Goal: Task Accomplishment & Management: Use online tool/utility

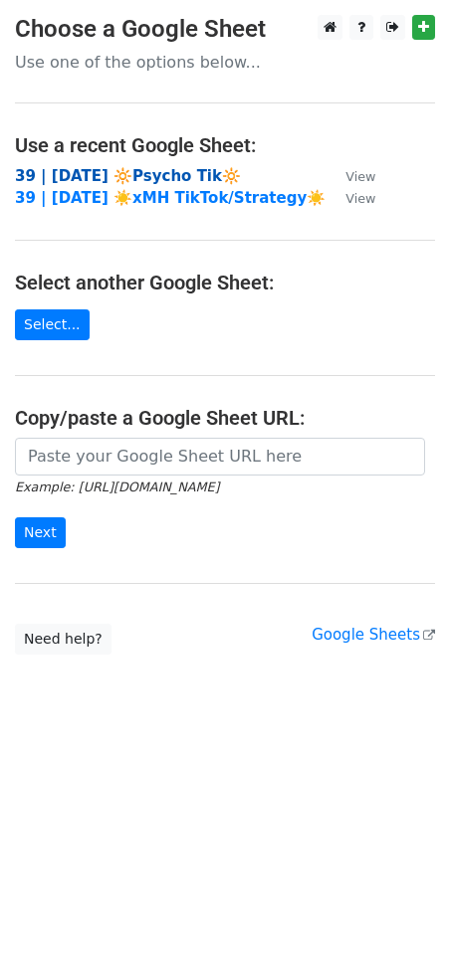
click at [114, 173] on strong "39 | [DATE] 🔆Psycho Tik🔆" at bounding box center [128, 176] width 226 height 18
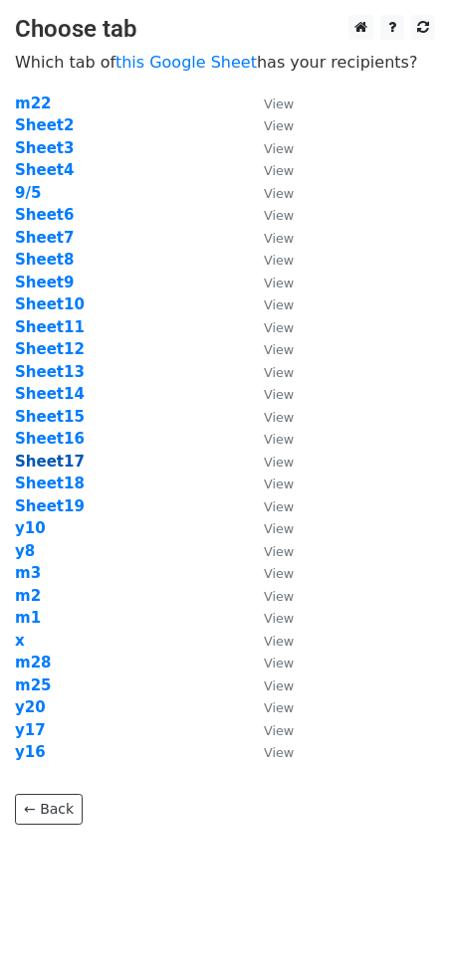
click at [49, 463] on strong "Sheet17" at bounding box center [50, 462] width 70 height 18
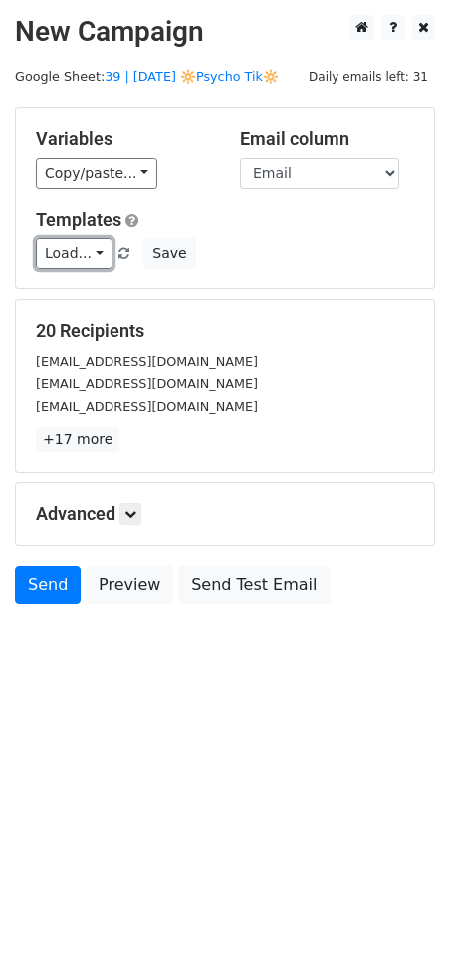
click at [63, 251] on link "Load..." at bounding box center [74, 253] width 77 height 31
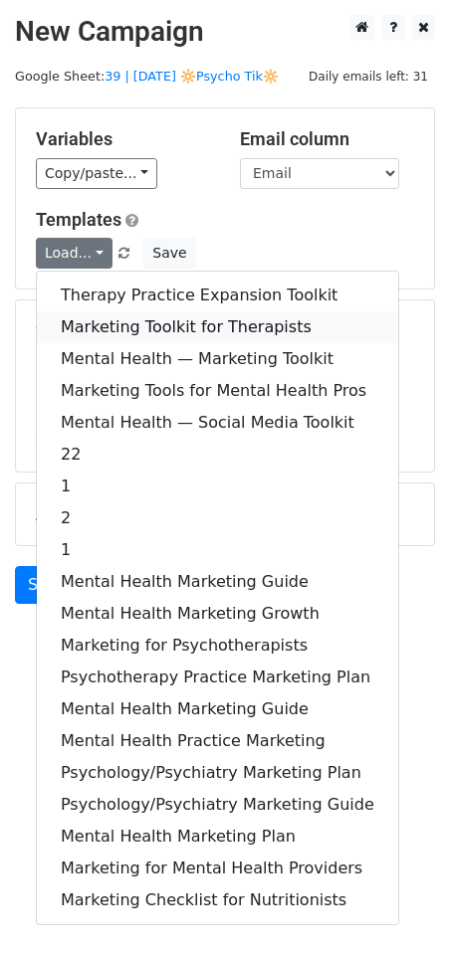
click at [131, 312] on link "Marketing Toolkit for Therapists" at bounding box center [217, 327] width 361 height 32
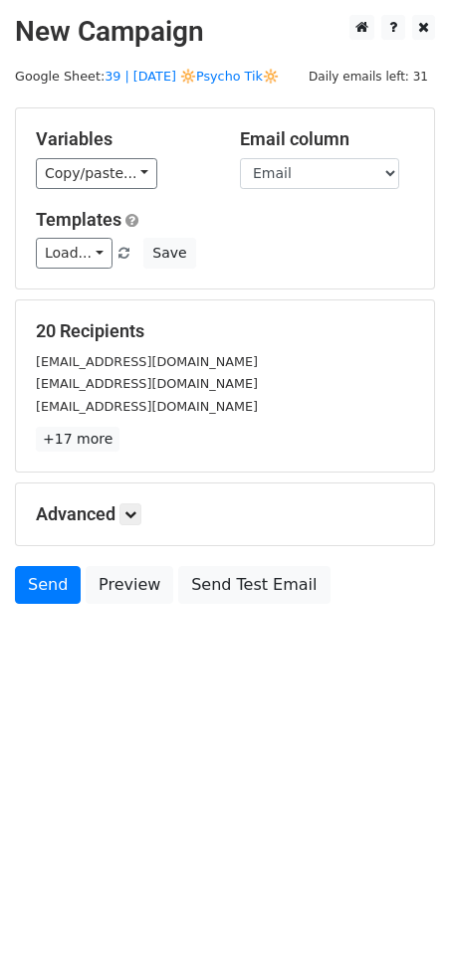
click at [131, 524] on div "Advanced Tracking Track Opens UTM Codes Track Clicks Filters Only include sprea…" at bounding box center [225, 515] width 418 height 62
click at [136, 515] on icon at bounding box center [130, 515] width 12 height 12
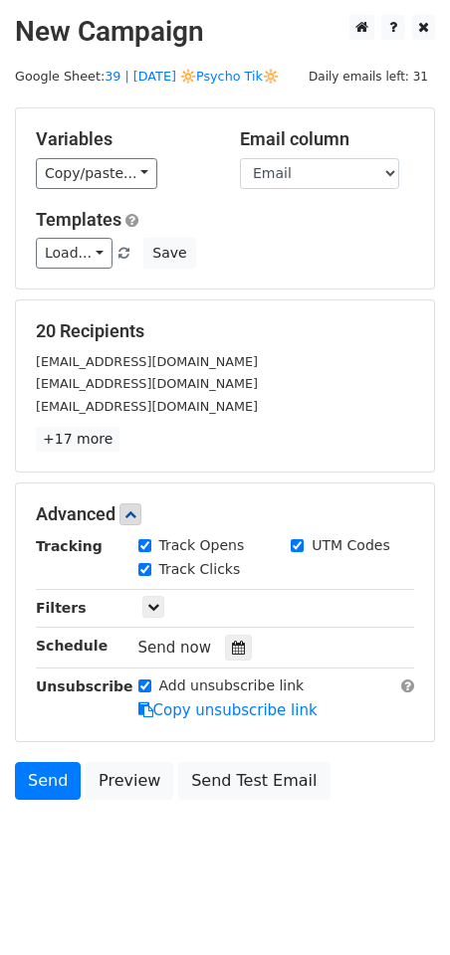
click at [222, 626] on div "Tracking Track Opens UTM Codes Track Clicks Filters Only include spreadsheet ro…" at bounding box center [225, 628] width 378 height 186
click at [222, 629] on div "Tracking Track Opens UTM Codes Track Clicks Filters Only include spreadsheet ro…" at bounding box center [225, 628] width 378 height 186
click at [232, 644] on icon at bounding box center [238, 648] width 13 height 14
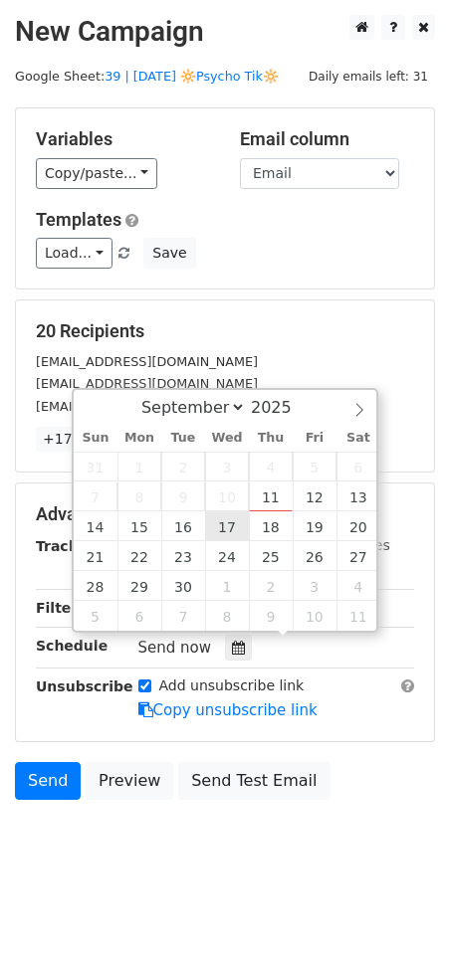
type input "2025-09-17 12:00"
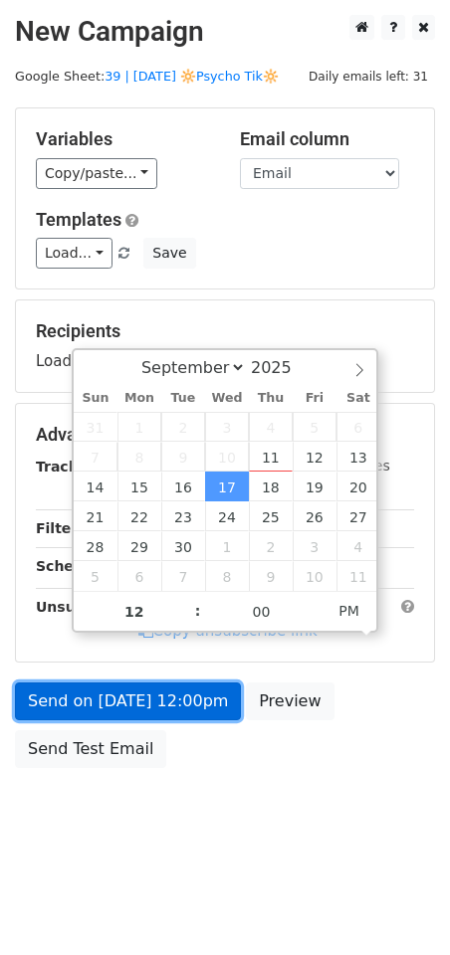
click at [175, 699] on link "Send on Sep 17 at 12:00pm" at bounding box center [128, 702] width 226 height 38
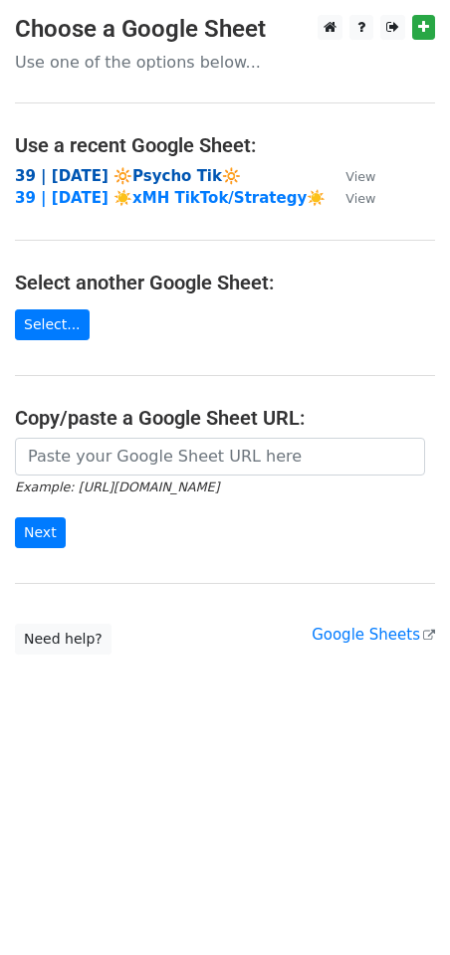
click at [150, 178] on strong "39 | [DATE] 🔆Psycho Tik🔆" at bounding box center [128, 176] width 226 height 18
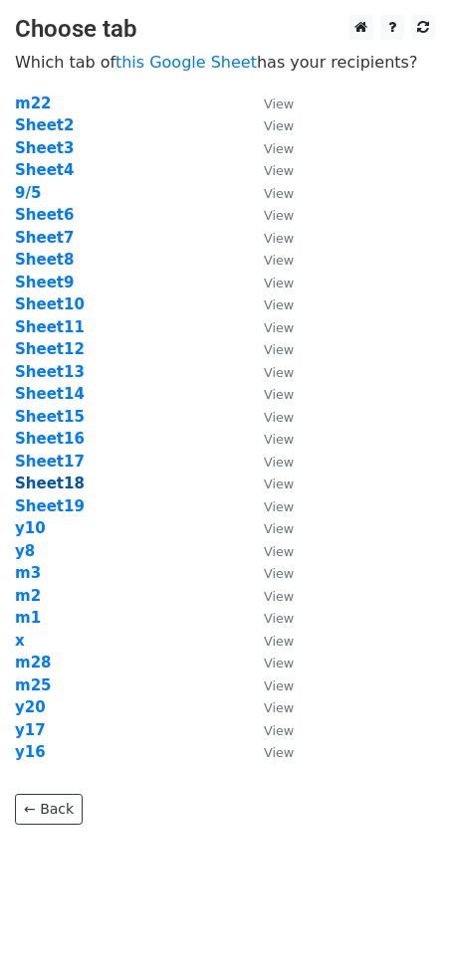
click at [54, 487] on strong "Sheet18" at bounding box center [50, 484] width 70 height 18
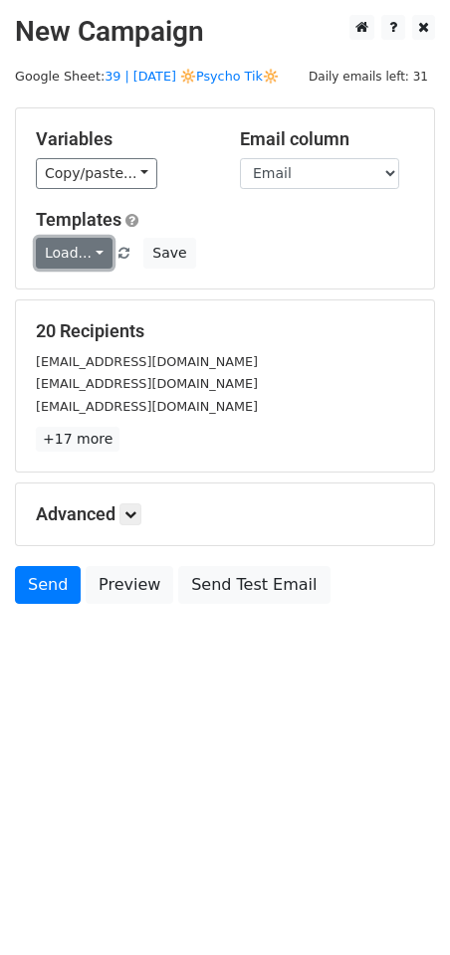
click at [81, 259] on link "Load..." at bounding box center [74, 253] width 77 height 31
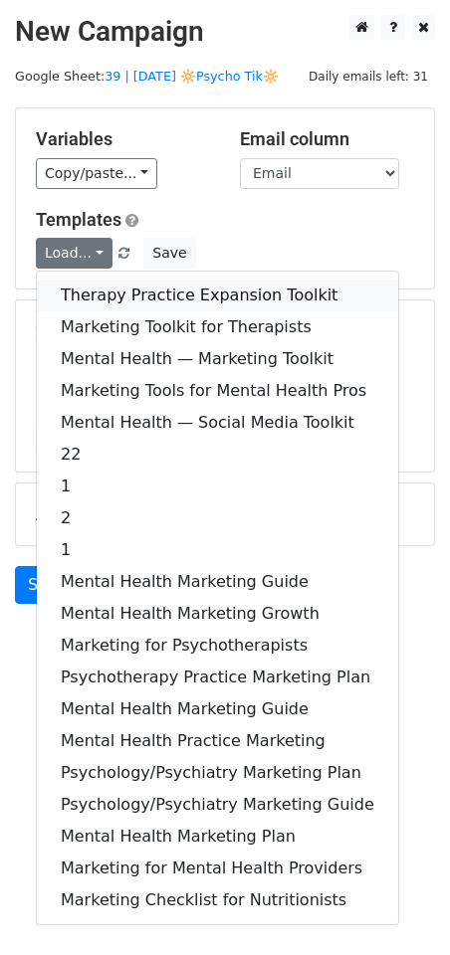
click at [96, 286] on link "Therapy Practice Expansion Toolkit" at bounding box center [217, 296] width 361 height 32
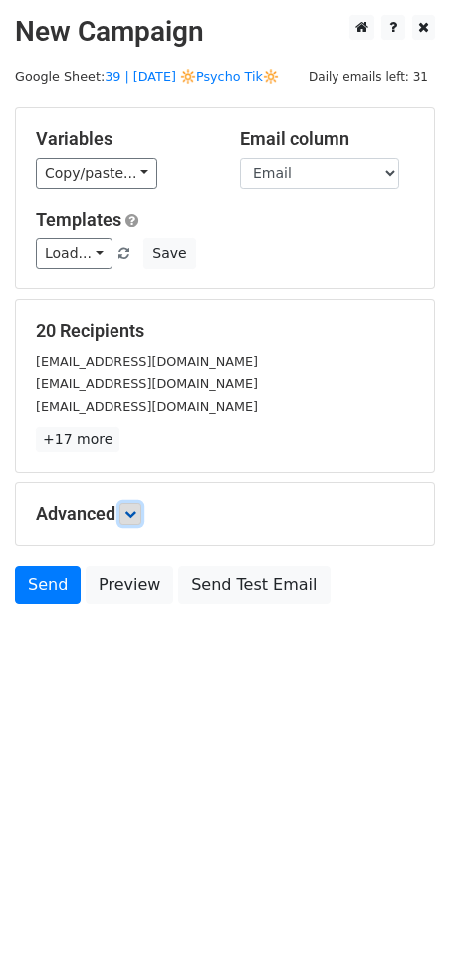
click at [131, 510] on icon at bounding box center [130, 515] width 12 height 12
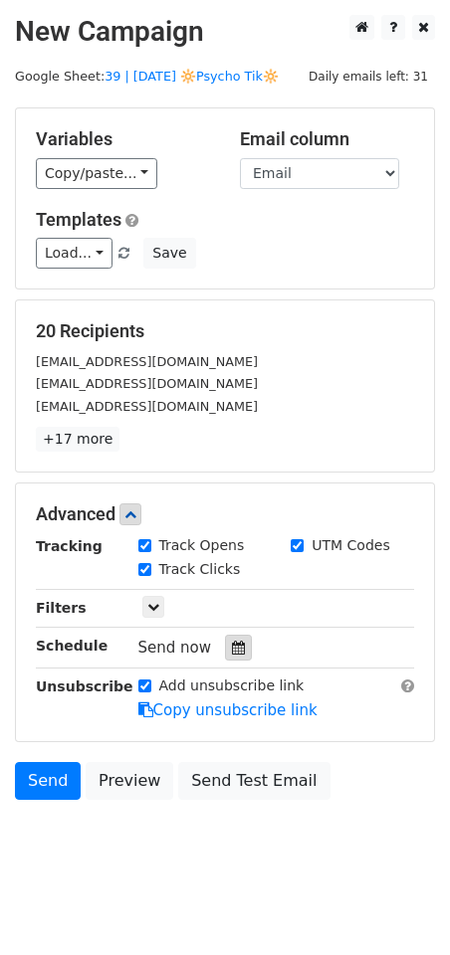
click at [232, 641] on icon at bounding box center [238, 648] width 13 height 14
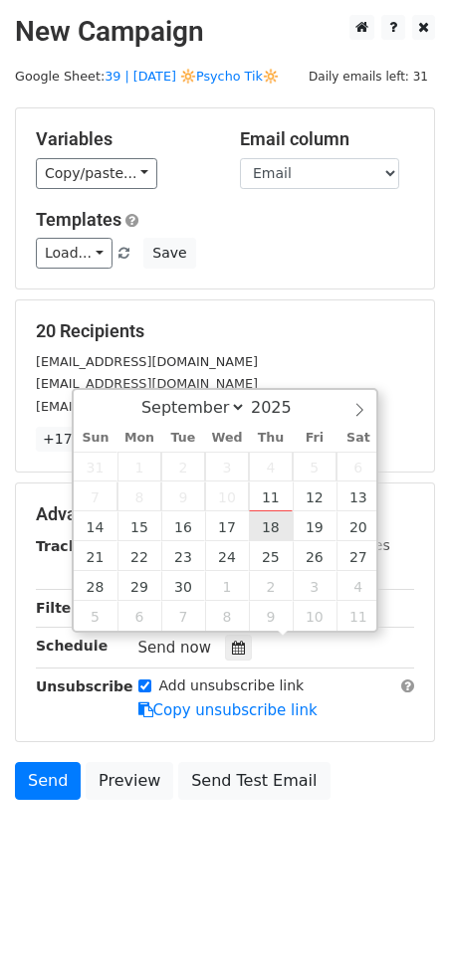
type input "2025-09-18 12:00"
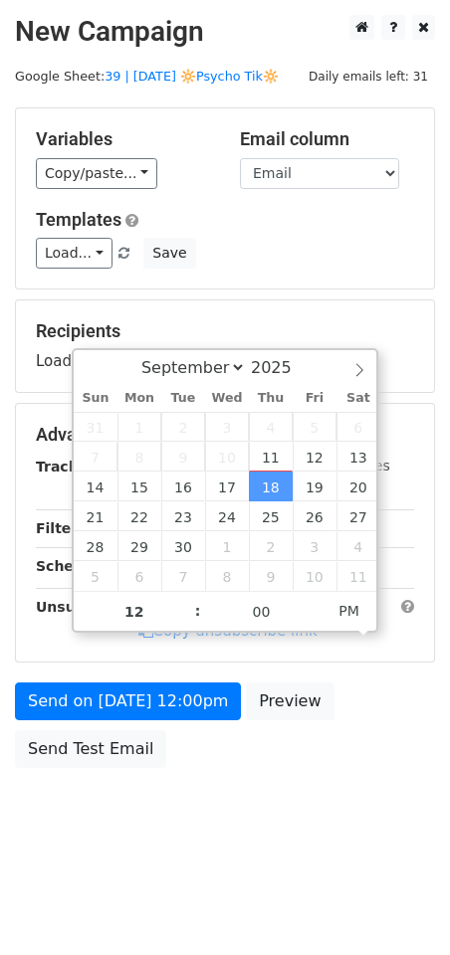
click at [194, 677] on form "Variables Copy/paste... {{Name}} {{Email}} Email column Name Email Templates Lo…" at bounding box center [225, 442] width 420 height 671
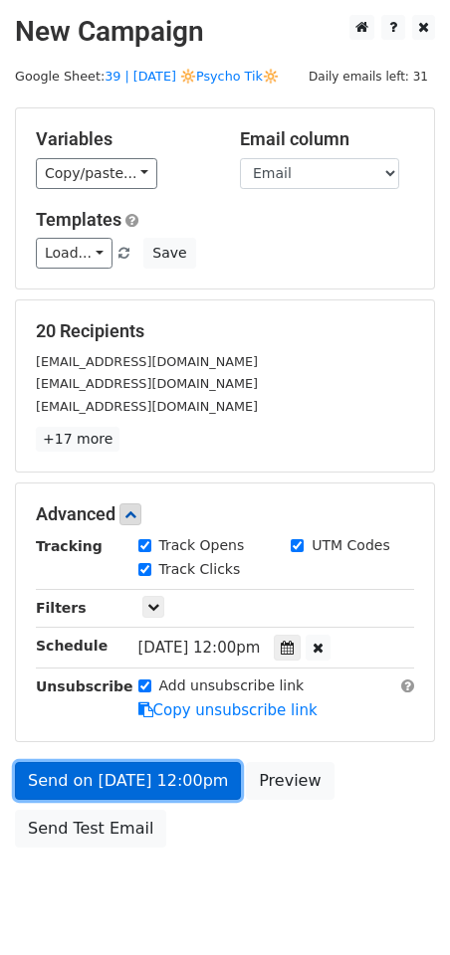
click at [174, 710] on form "Variables Copy/paste... {{Name}} {{Email}} Email column Name Email Templates Lo…" at bounding box center [225, 482] width 420 height 750
click at [91, 762] on link "Send on Sep 18 at 12:00pm" at bounding box center [128, 781] width 226 height 38
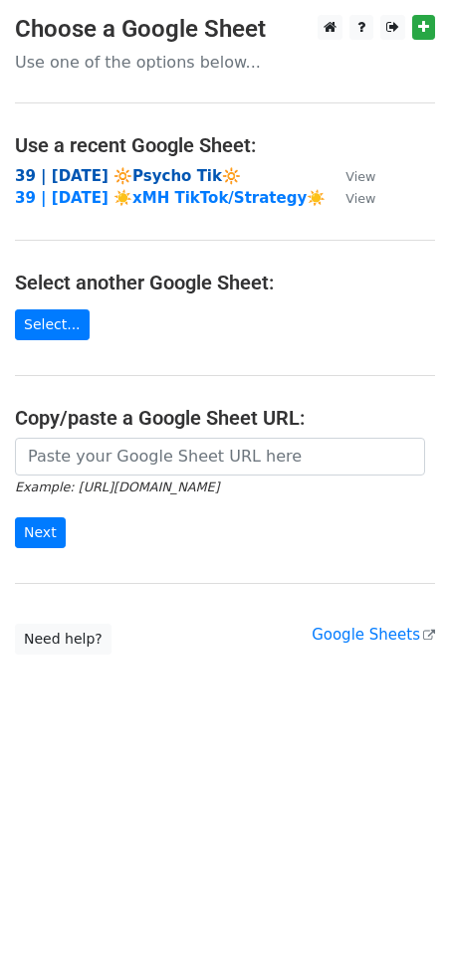
click at [171, 170] on strong "39 | [DATE] 🔆Psycho Tik🔆" at bounding box center [128, 176] width 226 height 18
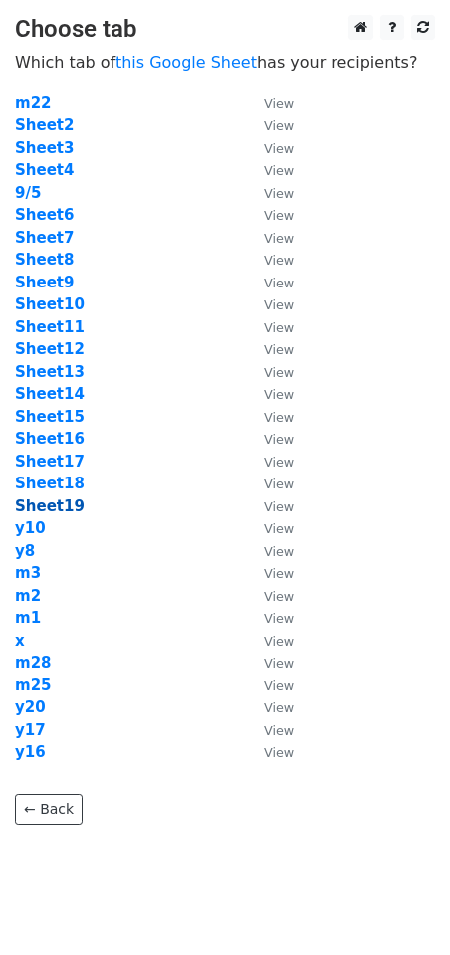
click at [66, 503] on strong "Sheet19" at bounding box center [50, 507] width 70 height 18
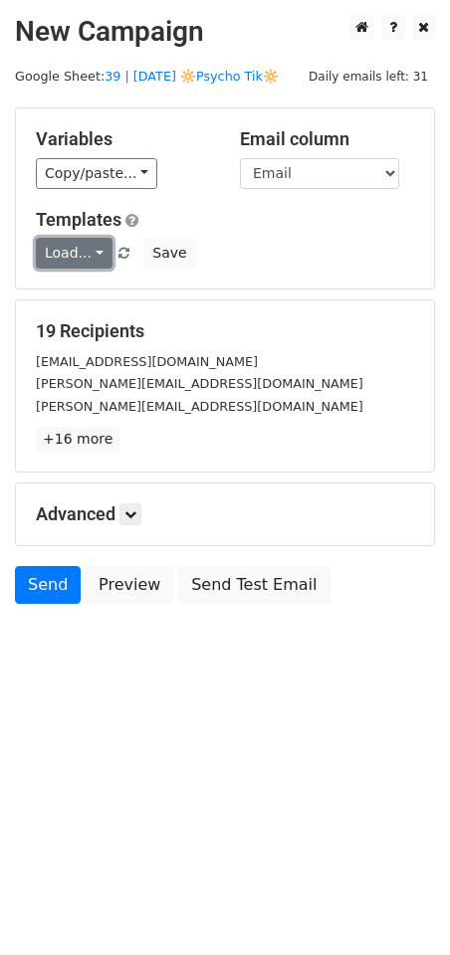
click at [84, 251] on link "Load..." at bounding box center [74, 253] width 77 height 31
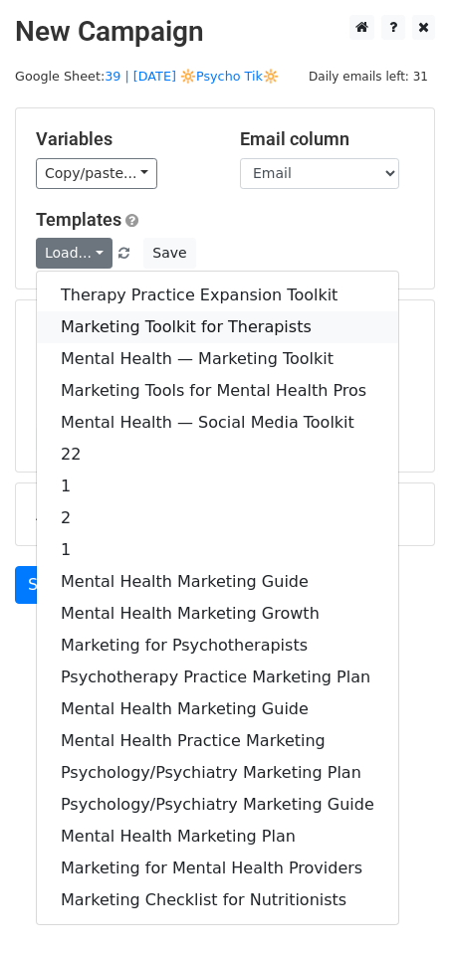
click at [97, 317] on link "Marketing Toolkit for Therapists" at bounding box center [217, 327] width 361 height 32
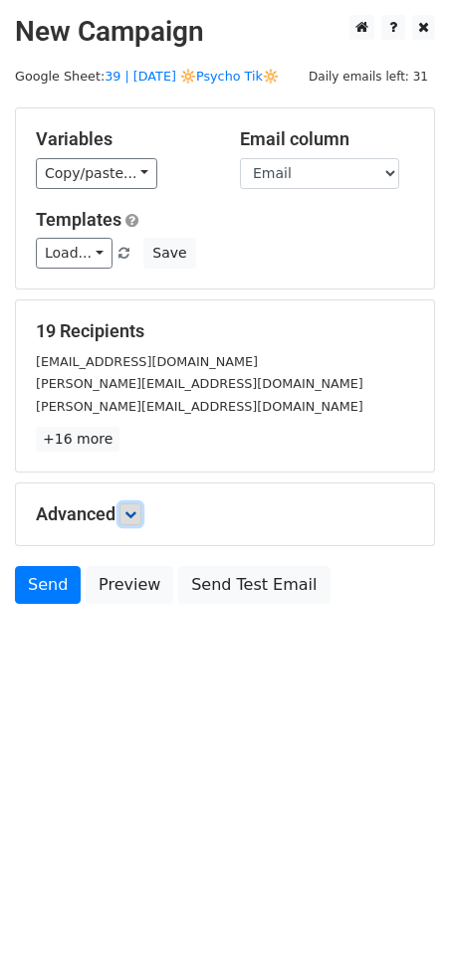
click at [130, 513] on icon at bounding box center [130, 515] width 12 height 12
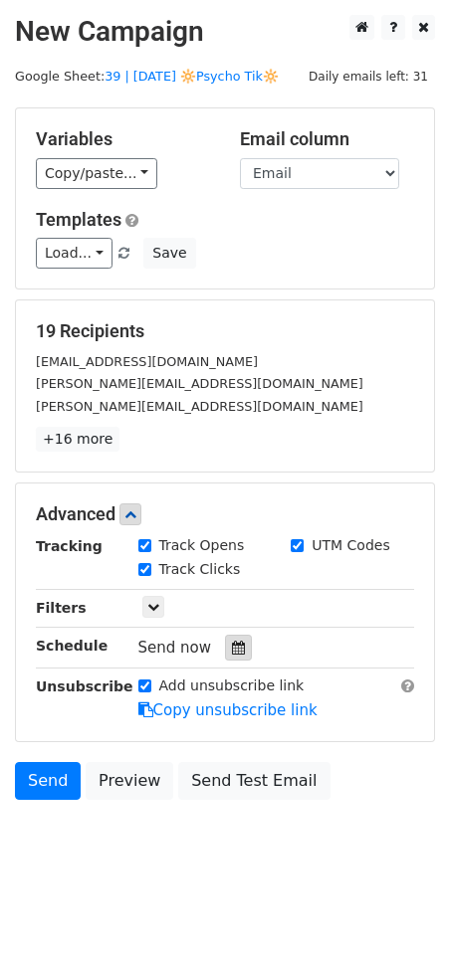
click at [240, 647] on div at bounding box center [238, 648] width 27 height 26
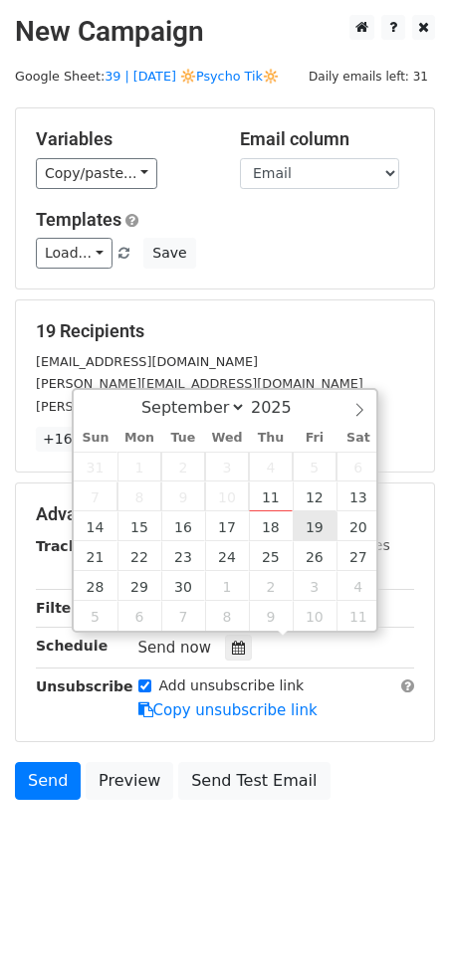
type input "2025-09-19 12:00"
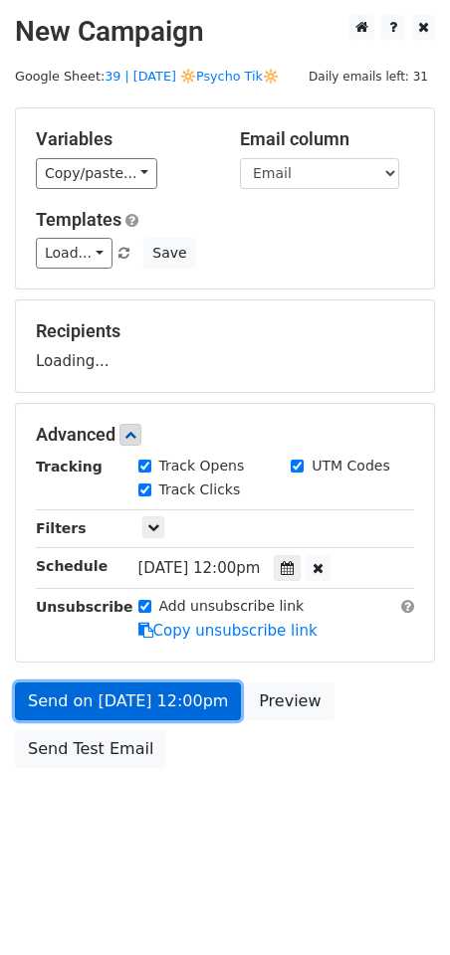
click at [173, 691] on link "Send on Sep 19 at 12:00pm" at bounding box center [128, 702] width 226 height 38
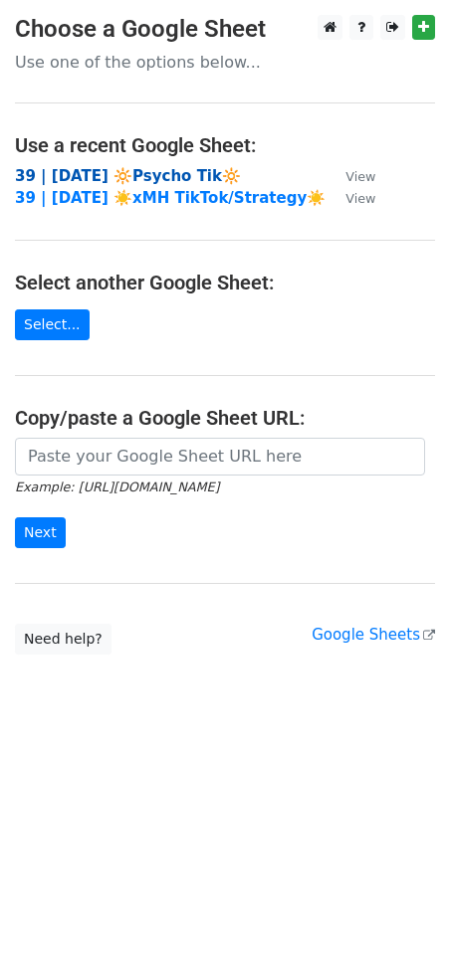
click at [97, 171] on strong "39 | [DATE] 🔆Psycho Tik🔆" at bounding box center [128, 176] width 226 height 18
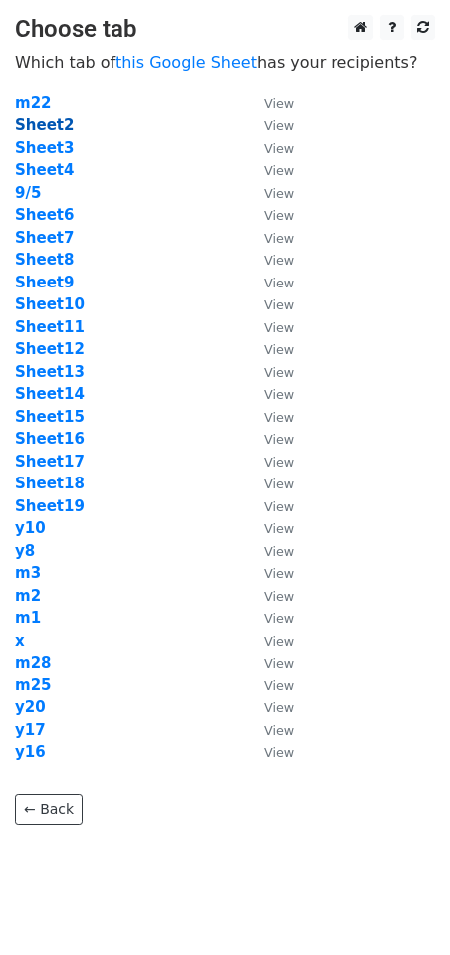
click at [47, 122] on strong "Sheet2" at bounding box center [44, 125] width 59 height 18
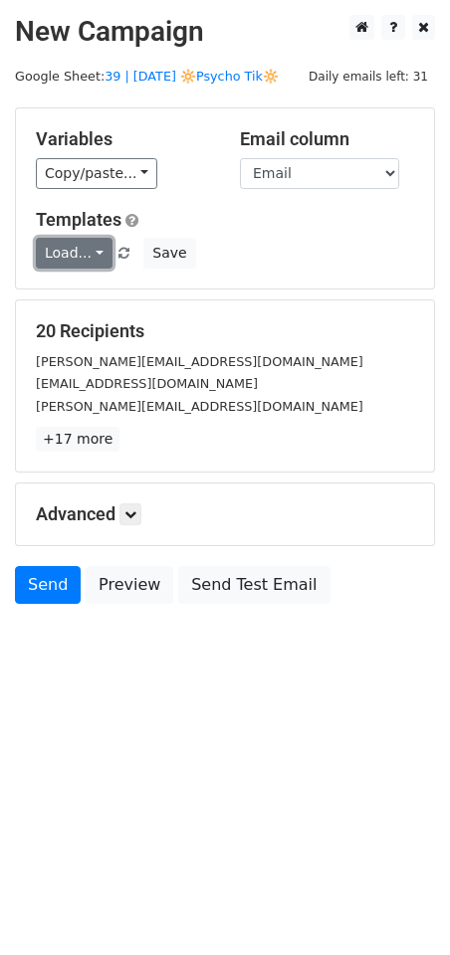
click at [60, 254] on link "Load..." at bounding box center [74, 253] width 77 height 31
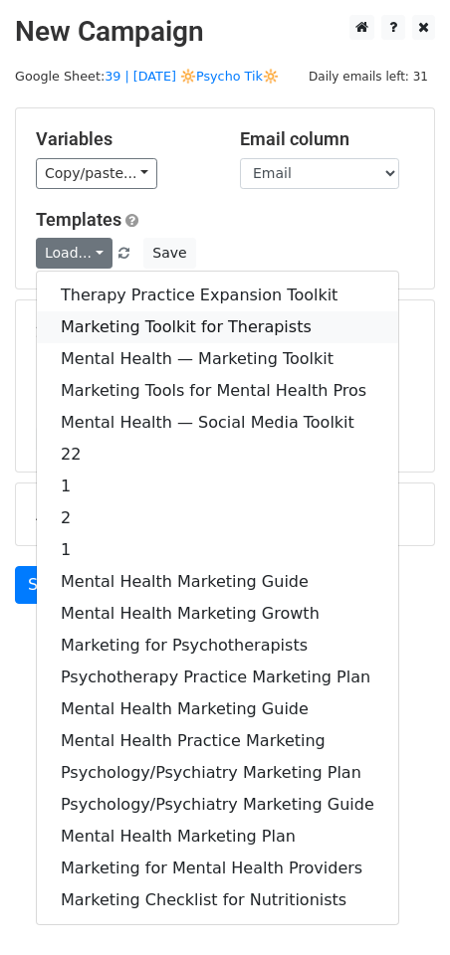
click at [131, 323] on link "Marketing Toolkit for Therapists" at bounding box center [217, 327] width 361 height 32
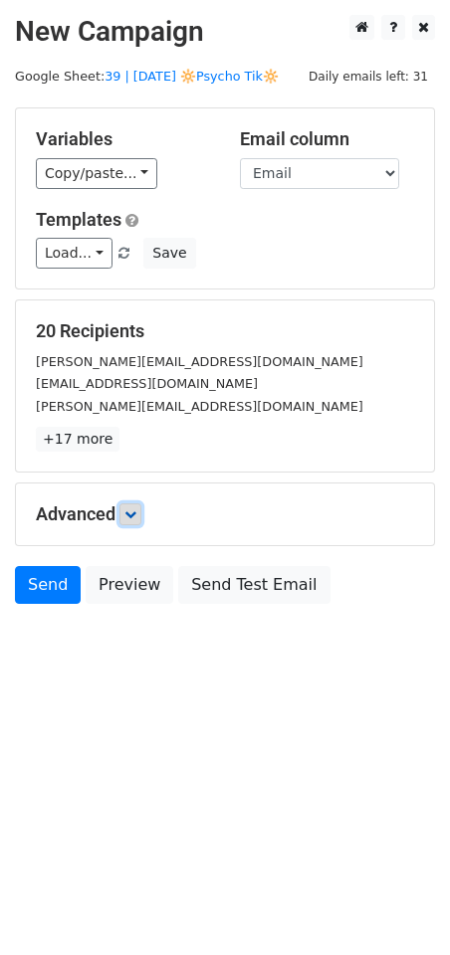
click at [131, 511] on icon at bounding box center [130, 515] width 12 height 12
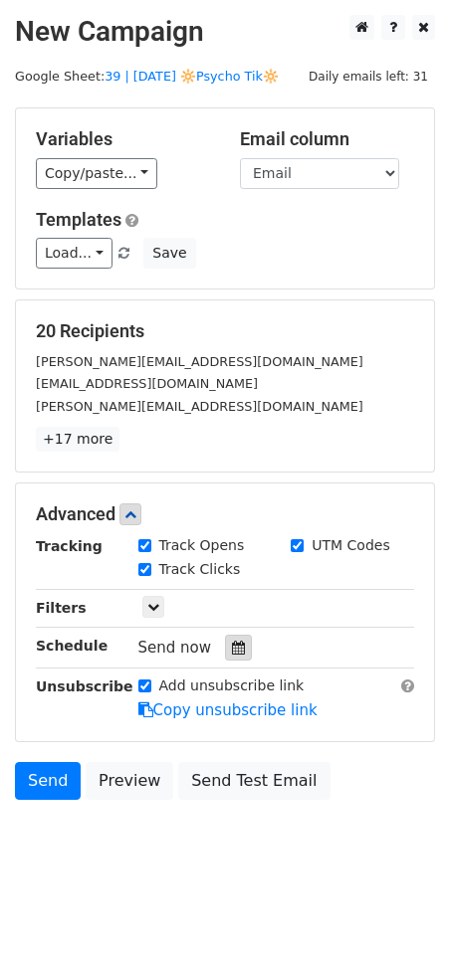
click at [236, 649] on div at bounding box center [238, 648] width 27 height 26
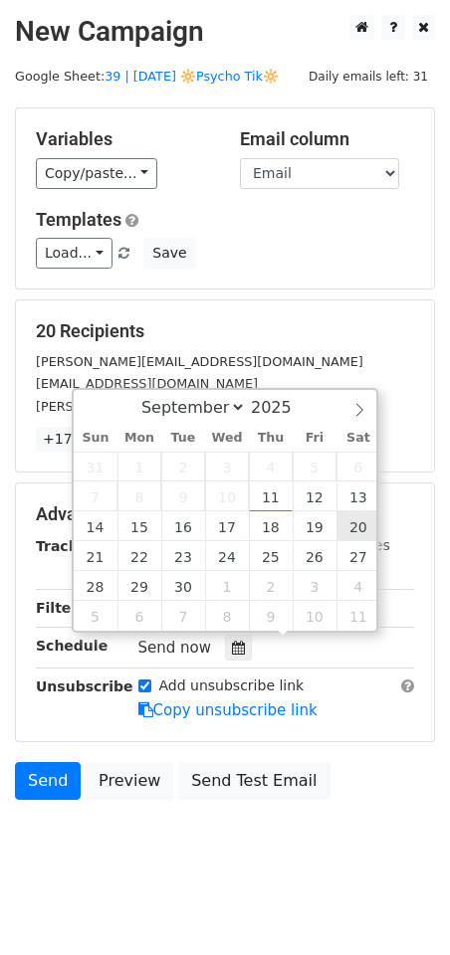
type input "[DATE] 12:00"
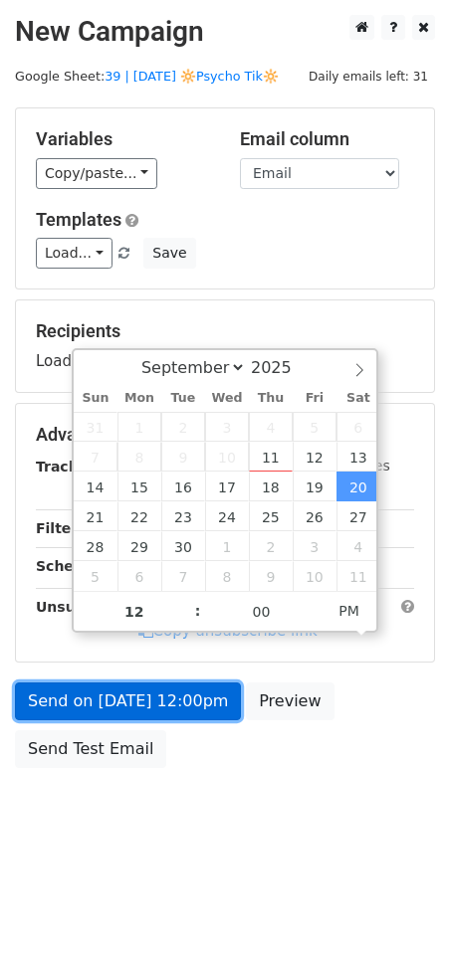
click at [178, 694] on link "Send on Sep 20 at 12:00pm" at bounding box center [128, 702] width 226 height 38
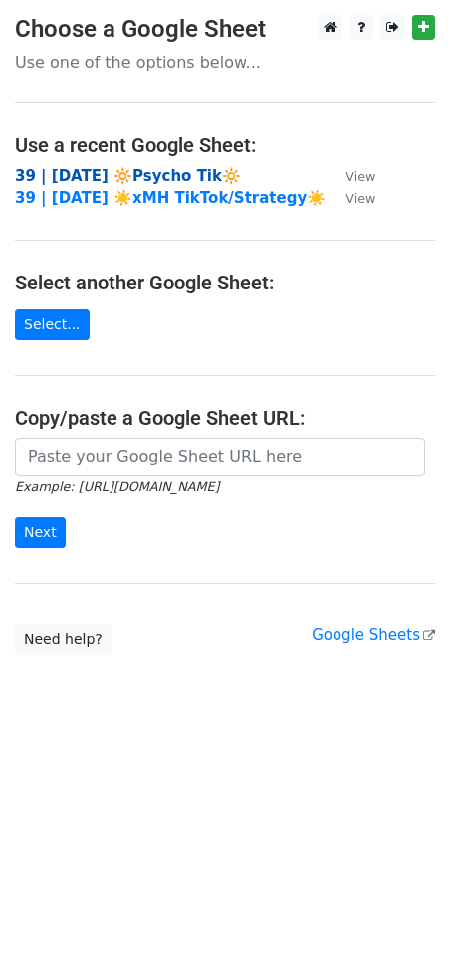
click at [161, 167] on strong "39 | SEPT 1 🔆Psycho Tik🔆" at bounding box center [128, 176] width 226 height 18
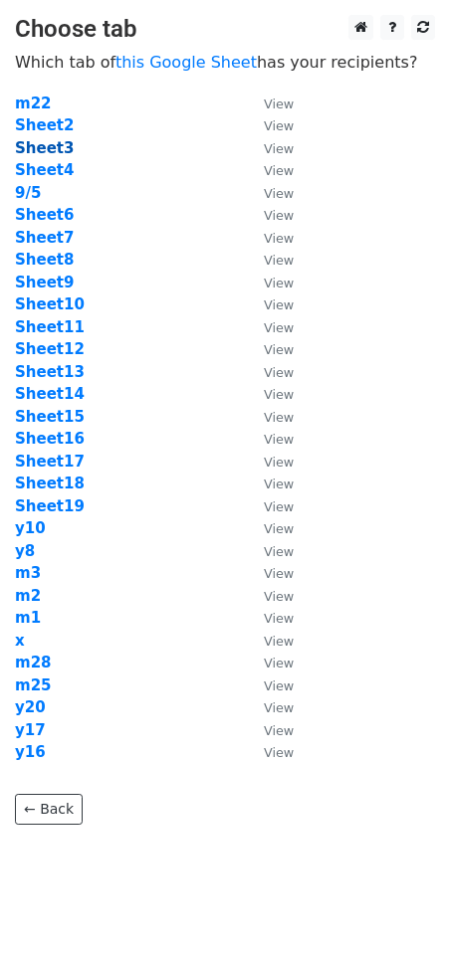
click at [43, 143] on strong "Sheet3" at bounding box center [44, 148] width 59 height 18
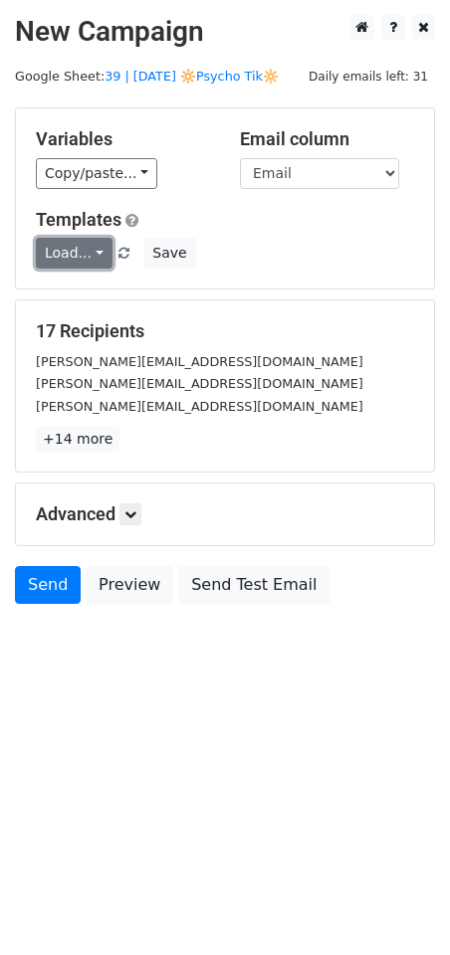
click at [80, 246] on link "Load..." at bounding box center [74, 253] width 77 height 31
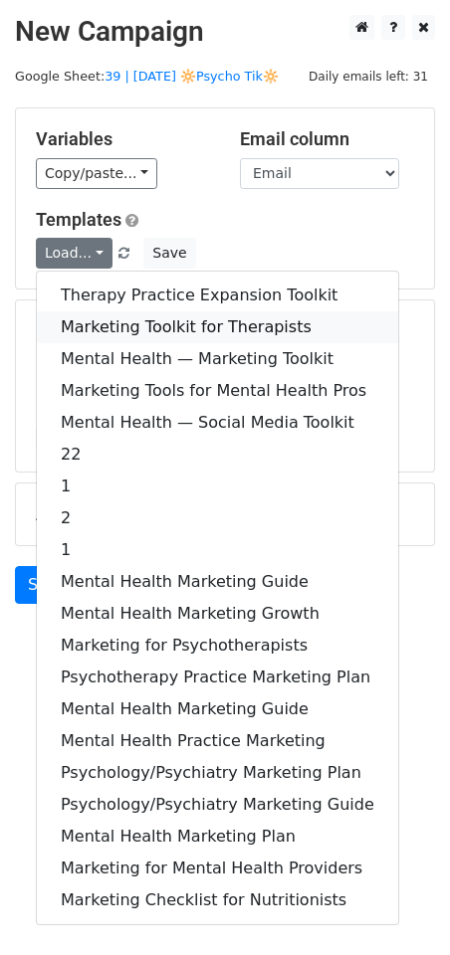
click at [102, 311] on link "Marketing Toolkit for Therapists" at bounding box center [217, 327] width 361 height 32
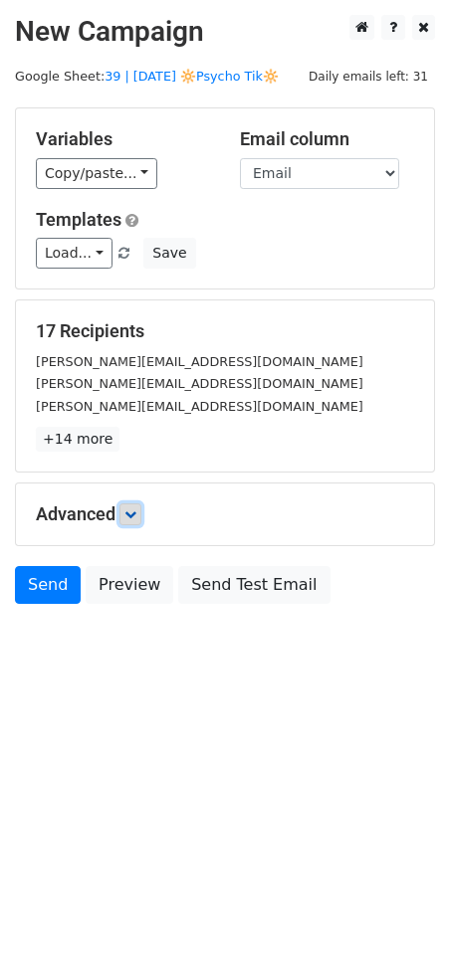
click at [130, 510] on icon at bounding box center [130, 515] width 12 height 12
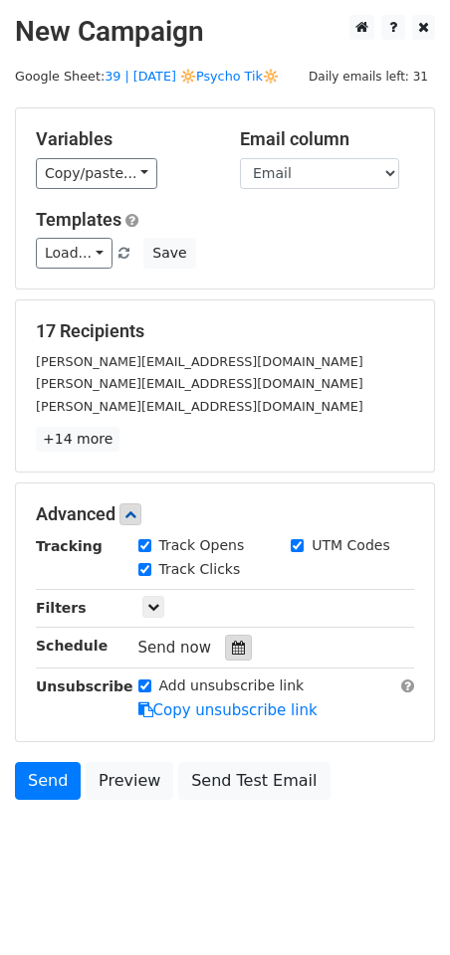
click at [226, 635] on div at bounding box center [238, 648] width 27 height 26
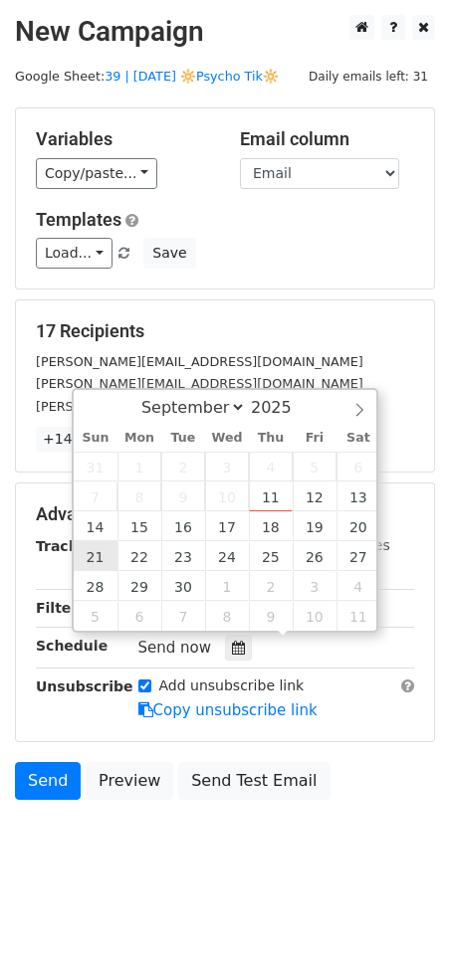
type input "2025-09-21 12:00"
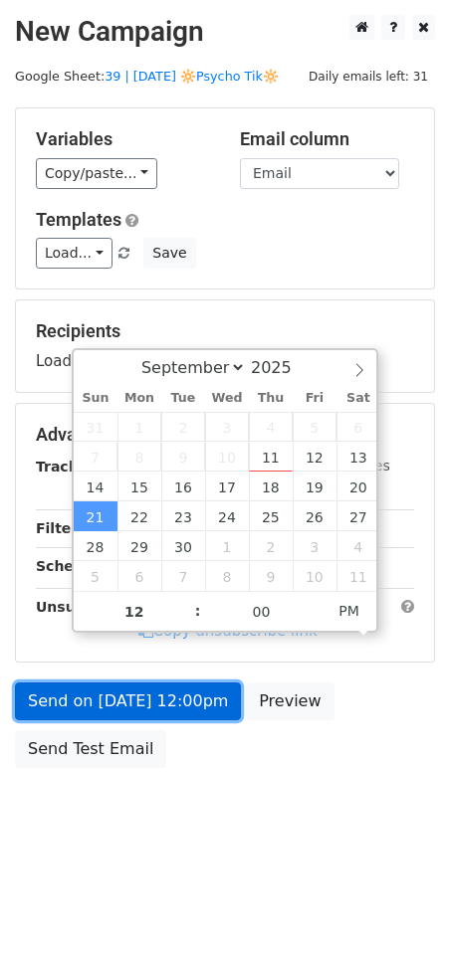
click at [103, 688] on link "Send on Sep 21 at 12:00pm" at bounding box center [128, 702] width 226 height 38
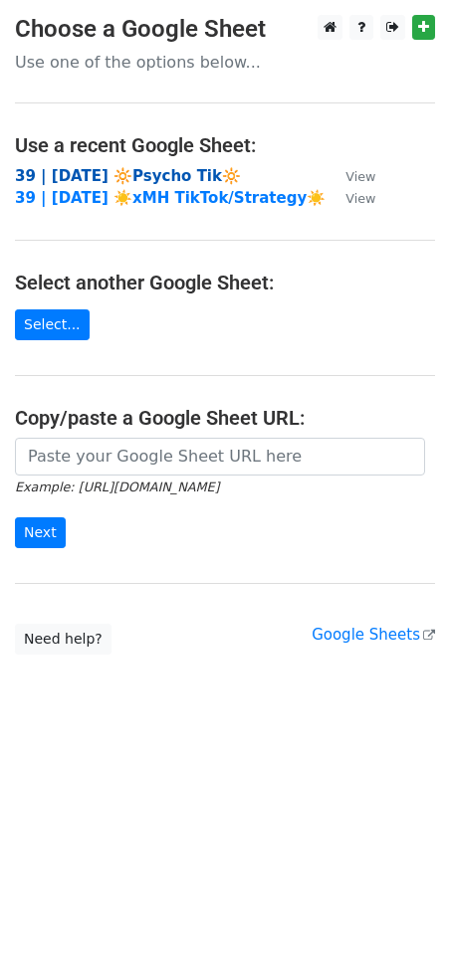
click at [106, 167] on strong "39 | [DATE] 🔆Psycho Tik🔆" at bounding box center [128, 176] width 226 height 18
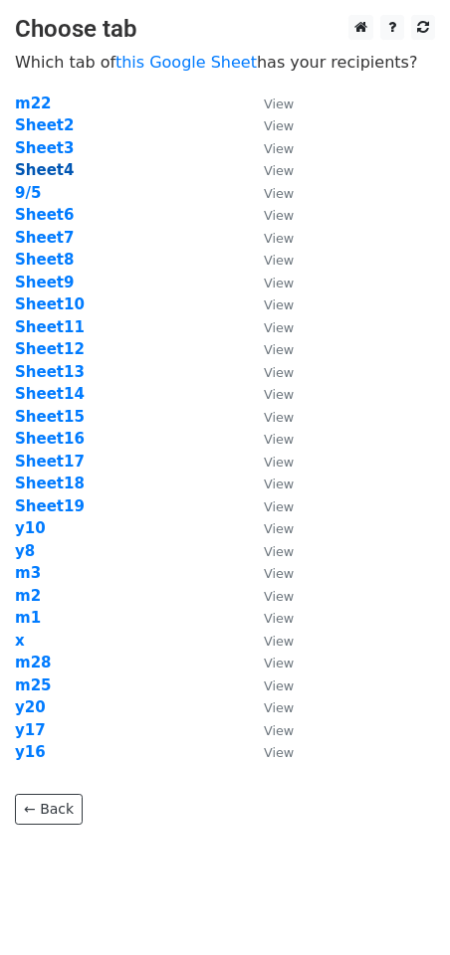
click at [50, 169] on strong "Sheet4" at bounding box center [44, 170] width 59 height 18
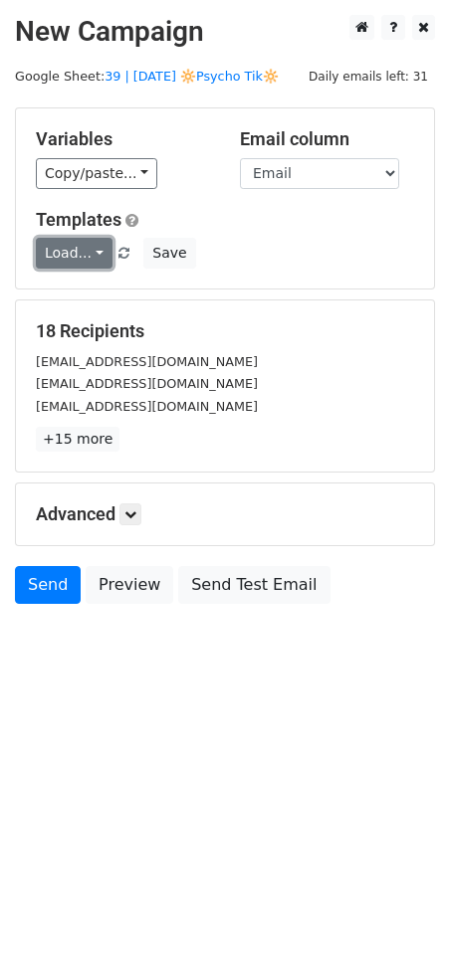
click at [91, 251] on link "Load..." at bounding box center [74, 253] width 77 height 31
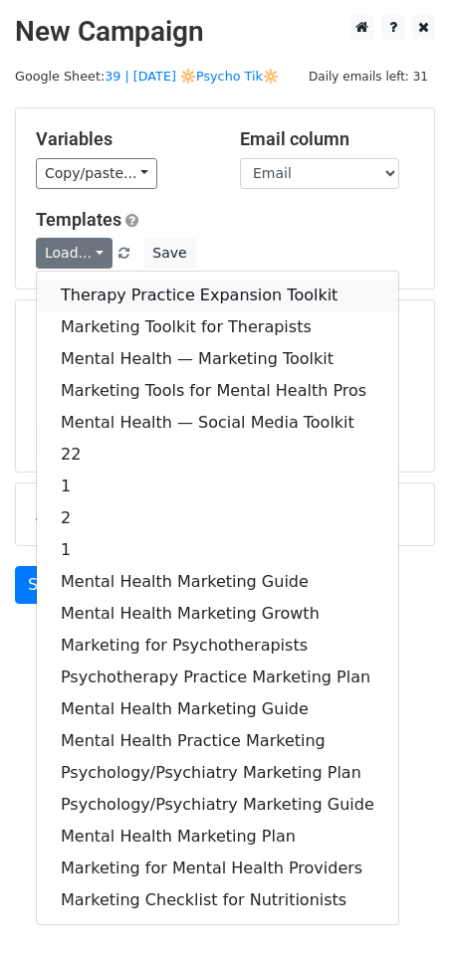
click at [102, 293] on link "Therapy Practice Expansion Toolkit" at bounding box center [217, 296] width 361 height 32
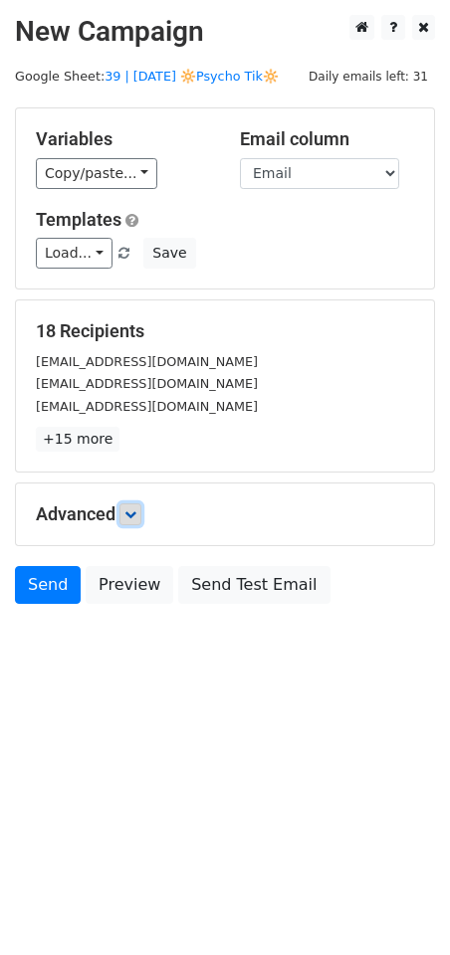
click at [136, 511] on icon at bounding box center [130, 515] width 12 height 12
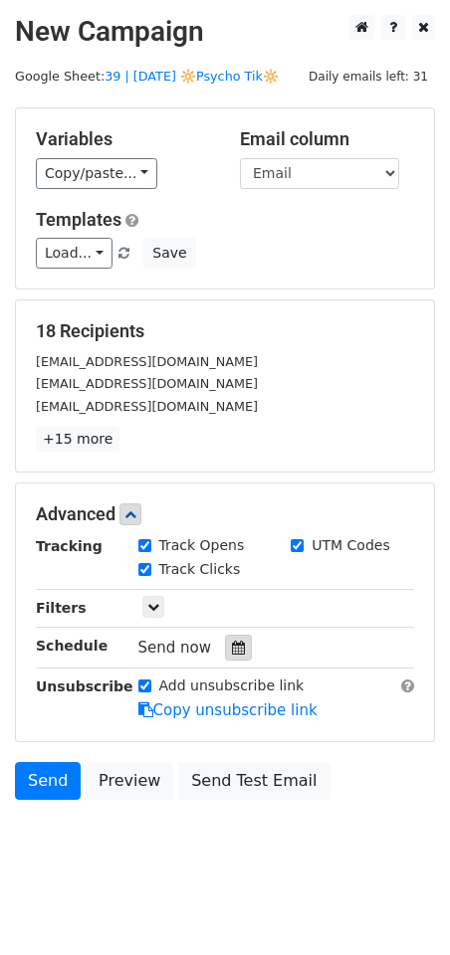
click at [225, 645] on div at bounding box center [238, 648] width 27 height 26
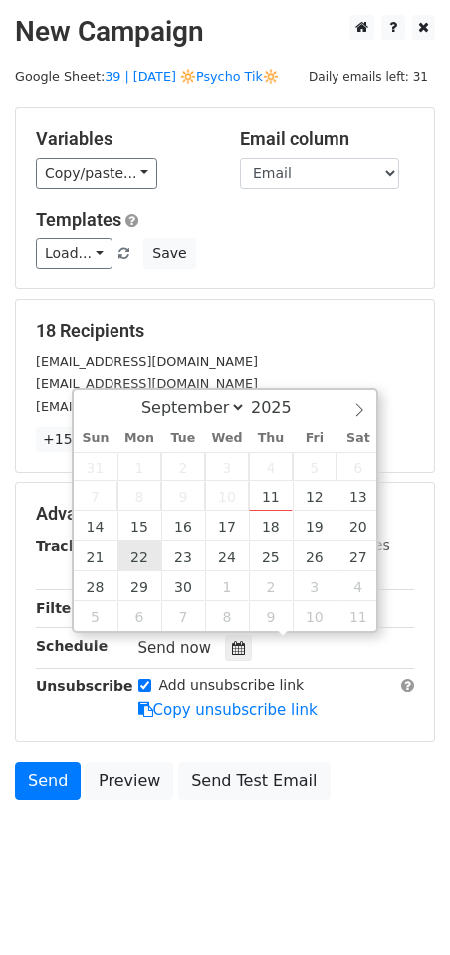
type input "[DATE] 12:00"
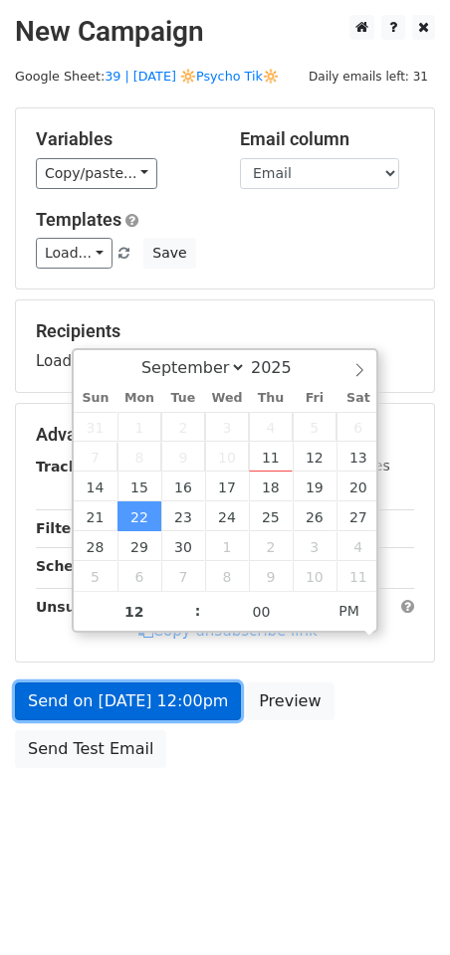
click at [143, 690] on link "Send on [DATE] 12:00pm" at bounding box center [128, 702] width 226 height 38
